Goal: Task Accomplishment & Management: Use online tool/utility

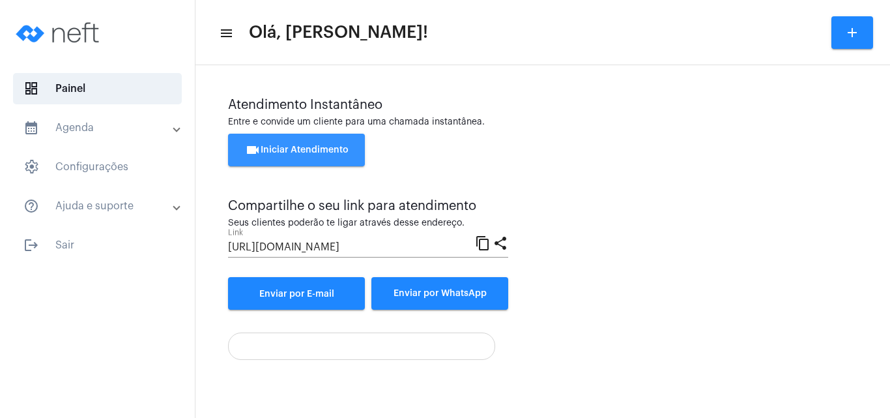
click at [288, 147] on span "videocam Iniciar Atendimento" at bounding box center [297, 149] width 104 height 9
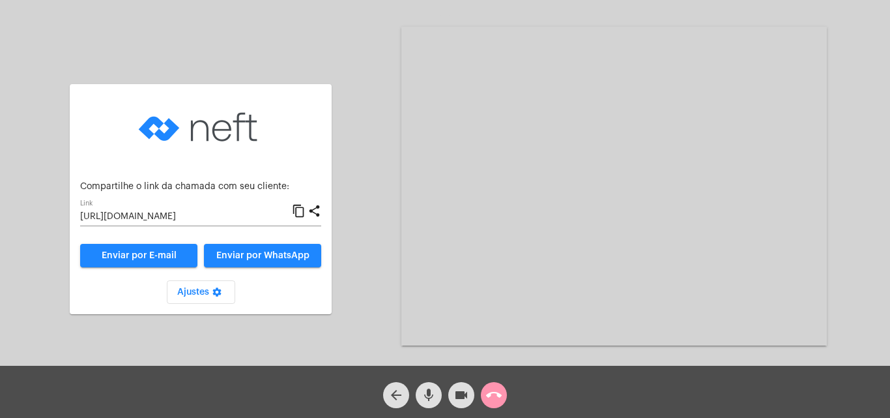
click at [298, 211] on mat-icon "content_copy" at bounding box center [299, 211] width 14 height 16
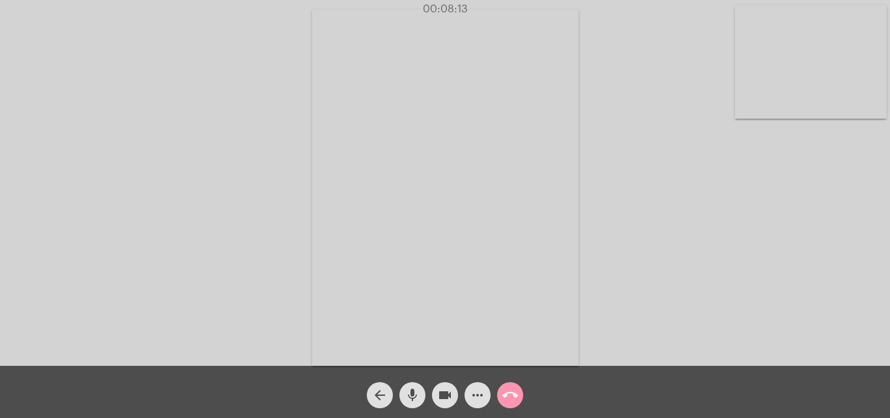
click at [616, 212] on div "Acessando Câmera e Microfone..." at bounding box center [445, 186] width 888 height 366
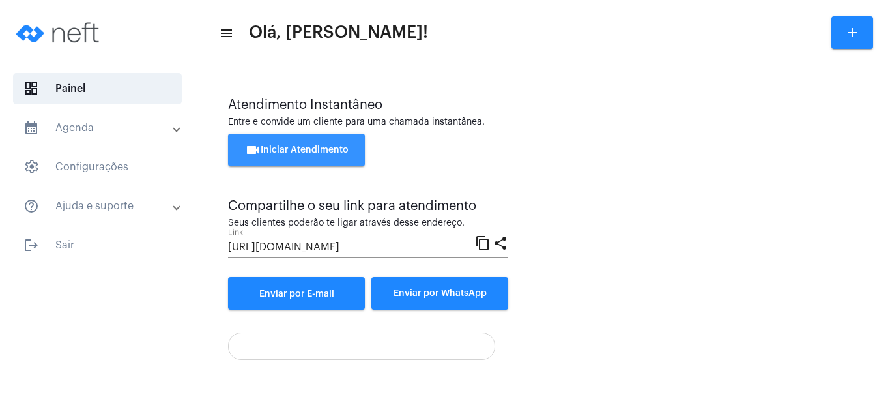
click at [288, 143] on button "videocam Iniciar Atendimento" at bounding box center [296, 150] width 137 height 33
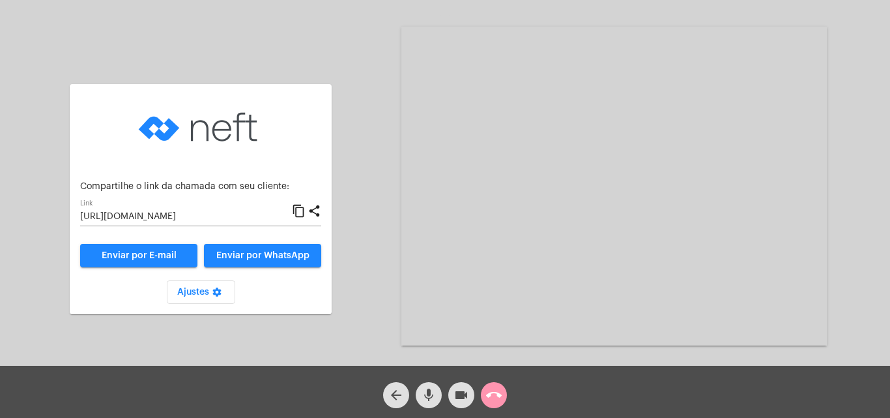
click at [302, 209] on mat-icon "content_copy" at bounding box center [299, 211] width 14 height 16
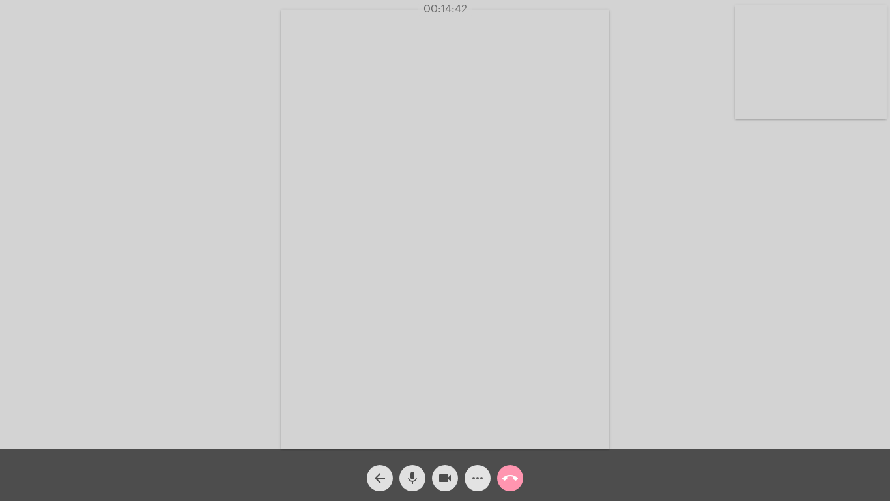
click at [478, 417] on mat-icon "more_horiz" at bounding box center [478, 478] width 16 height 16
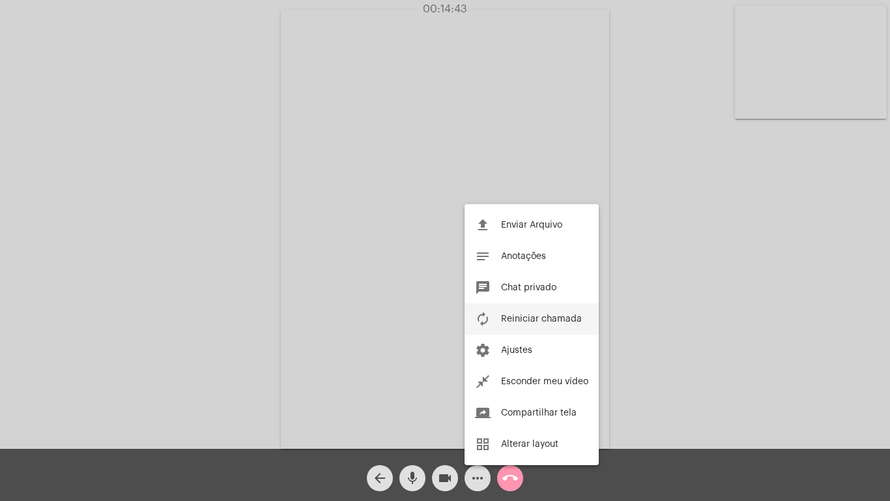
click at [525, 312] on button "autorenew Reiniciar chamada" at bounding box center [532, 318] width 134 height 31
